Goal: Task Accomplishment & Management: Manage account settings

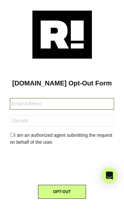
click at [37, 105] on input "text" at bounding box center [62, 104] width 104 height 12
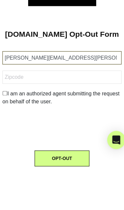
type input "Jane.a.perez@gmail.com"
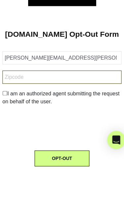
click at [21, 115] on input "text" at bounding box center [62, 121] width 104 height 12
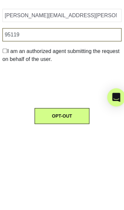
type input "95119"
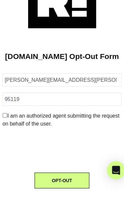
scroll to position [27, 0]
click at [57, 178] on button "OPT-OUT" at bounding box center [62, 185] width 48 height 14
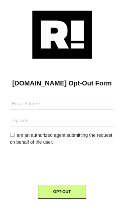
scroll to position [54, 8]
